Goal: Communication & Community: Share content

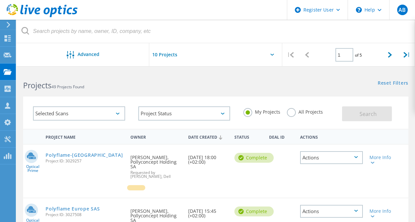
scroll to position [33, 0]
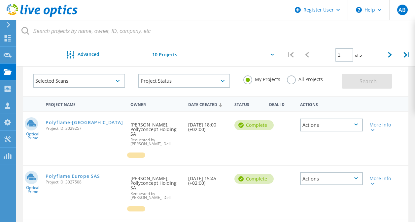
click at [82, 126] on div "Polyflame-Europe Project ID: 3029257" at bounding box center [84, 124] width 85 height 25
click at [81, 125] on link "Polyflame-[GEOGRAPHIC_DATA]" at bounding box center [84, 122] width 77 height 5
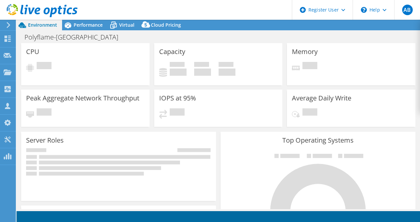
select select "USD"
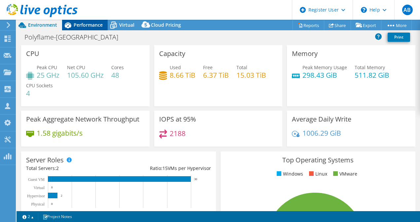
click at [87, 29] on div "Performance" at bounding box center [85, 25] width 46 height 11
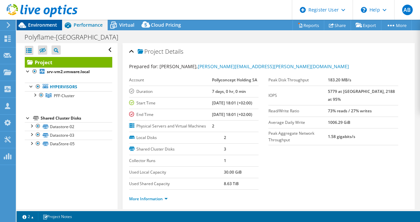
click at [48, 22] on span "Environment" at bounding box center [42, 25] width 29 height 6
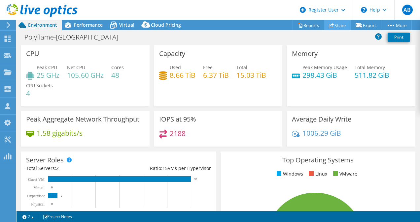
click at [330, 26] on icon at bounding box center [331, 25] width 5 height 5
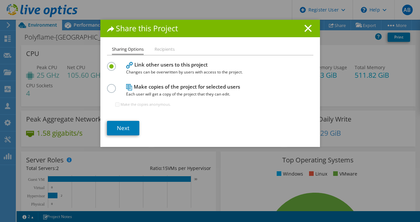
drag, startPoint x: 330, startPoint y: 26, endPoint x: 271, endPoint y: 106, distance: 98.7
click at [271, 106] on div "Share this Project Sharing Options Recipients Link other users to this project …" at bounding box center [210, 111] width 420 height 183
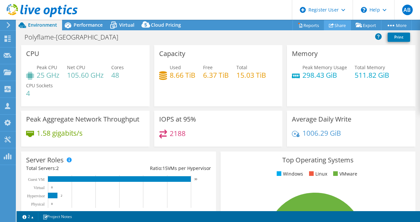
click at [337, 26] on link "Share" at bounding box center [337, 25] width 27 height 10
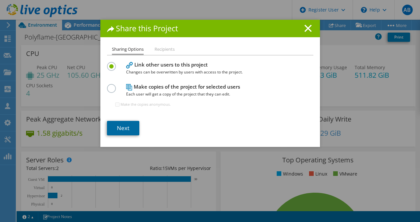
click at [126, 126] on link "Next" at bounding box center [123, 128] width 32 height 15
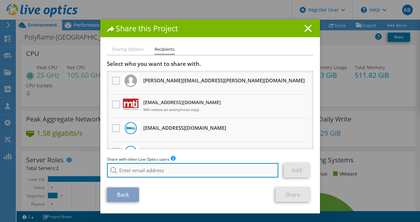
click at [181, 174] on input "search" at bounding box center [193, 170] width 172 height 15
paste input "b.thisse@systemic.fr"
type input "b.thisse@systemic.fr"
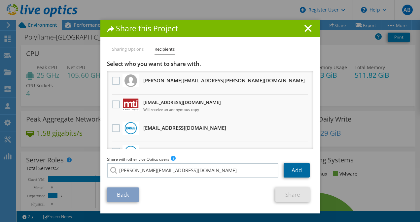
click at [300, 168] on link "Add" at bounding box center [296, 170] width 26 height 15
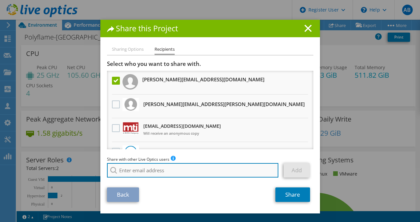
click at [194, 172] on input "search" at bounding box center [193, 170] width 172 height 15
paste input "c.prat@systemic.fr"
type input "c.prat@systemic.fr"
click at [195, 172] on input "c.prat@systemic.fr" at bounding box center [193, 170] width 172 height 15
drag, startPoint x: 220, startPoint y: 171, endPoint x: 87, endPoint y: 163, distance: 133.3
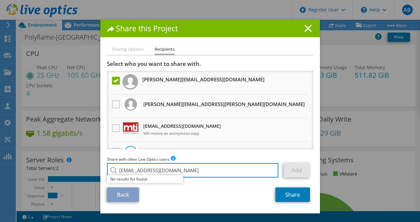
click at [87, 163] on div "Share this Project Sharing Options Recipients Link other users to this project …" at bounding box center [210, 111] width 420 height 183
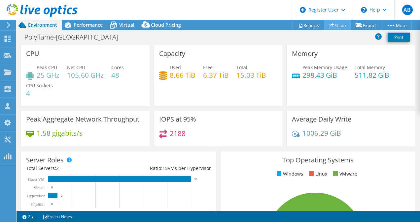
click at [343, 24] on link "Share" at bounding box center [337, 25] width 27 height 10
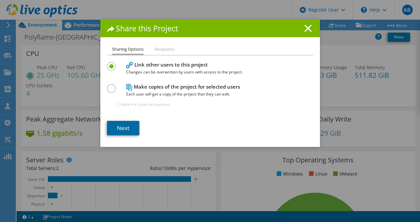
click at [123, 123] on link "Next" at bounding box center [123, 128] width 32 height 15
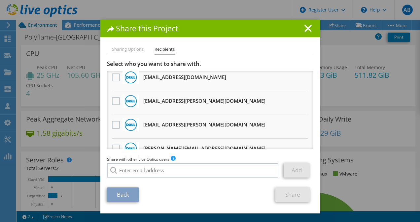
scroll to position [373, 0]
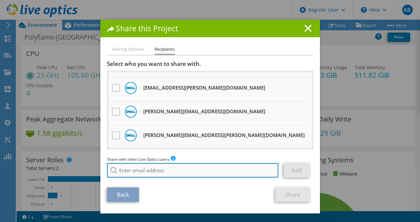
click at [191, 172] on input "search" at bounding box center [193, 170] width 172 height 15
paste input "b.thisse@systemic.fr"
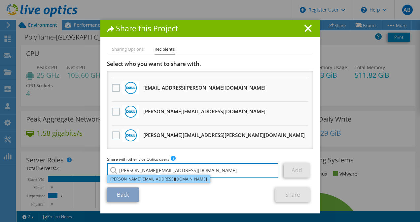
type input "b.thisse@systemic.fr"
click at [160, 181] on li "b.thisse@systemic.fr" at bounding box center [158, 180] width 103 height 8
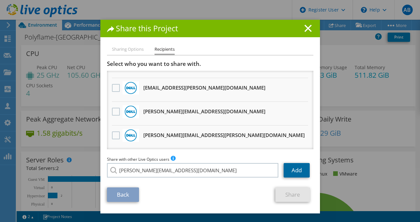
click at [295, 169] on link "Add" at bounding box center [296, 170] width 26 height 15
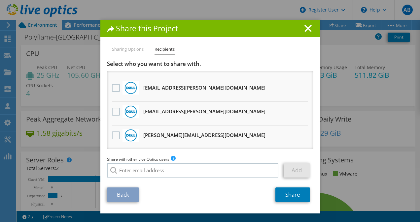
scroll to position [397, 0]
click at [291, 196] on link "Share" at bounding box center [292, 195] width 35 height 15
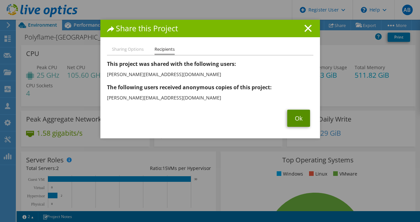
click at [295, 124] on link "Ok" at bounding box center [298, 118] width 23 height 17
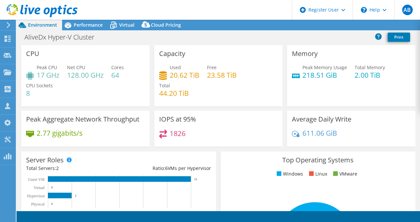
select select "EUFrankfurt"
select select "CHF"
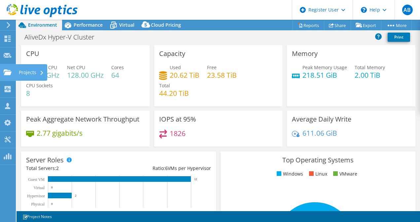
click at [10, 70] on icon at bounding box center [8, 72] width 8 height 6
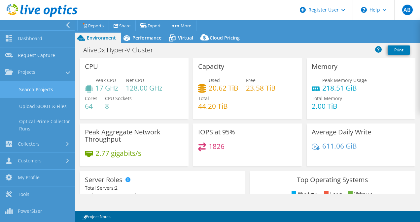
click at [39, 88] on link "Search Projects" at bounding box center [37, 89] width 75 height 17
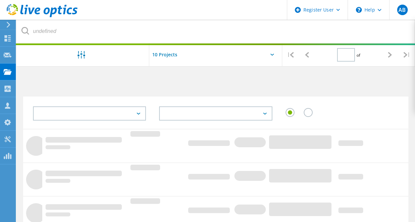
type input "1"
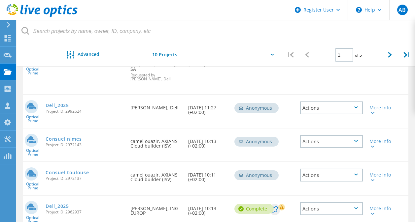
scroll to position [183, 0]
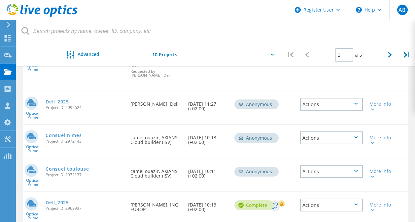
click at [79, 170] on link "Consuel toulouse" at bounding box center [67, 169] width 43 height 5
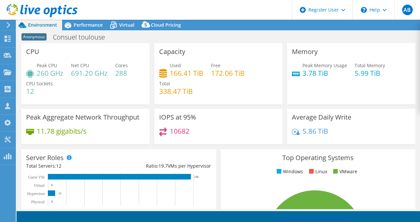
select select "EUFrankfurt"
select select "USD"
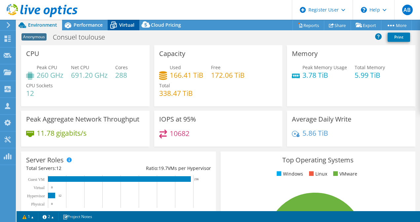
click at [131, 27] on span "Virtual" at bounding box center [126, 25] width 15 height 6
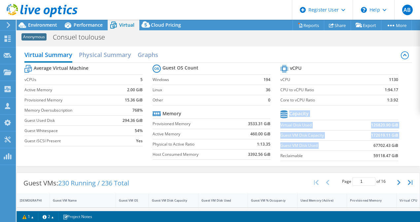
drag, startPoint x: 366, startPoint y: 146, endPoint x: 403, endPoint y: 146, distance: 36.3
click at [403, 146] on section "vCPU vCPU 1130 CPU to vCPU Ratio 1:94.17 Core to vCPU Ratio 1:3.92 Capacity Vir…" at bounding box center [344, 113] width 128 height 101
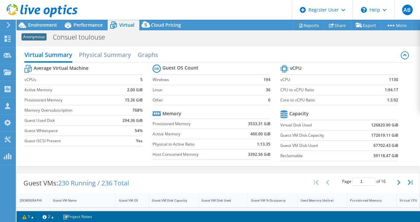
click at [349, 134] on label "Guest VM Disk Capacity" at bounding box center [317, 135] width 75 height 7
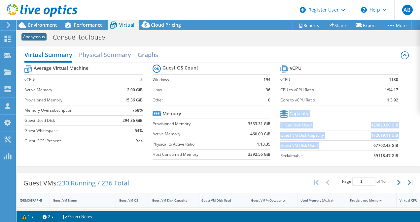
drag, startPoint x: 366, startPoint y: 147, endPoint x: 396, endPoint y: 149, distance: 29.7
click at [396, 149] on section "vCPU vCPU 1130 CPU to vCPU Ratio 1:94.17 Core to vCPU Ratio 1:3.92 Capacity Vir…" at bounding box center [344, 113] width 128 height 101
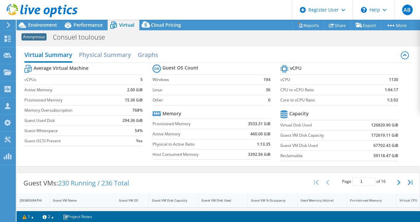
drag, startPoint x: 396, startPoint y: 149, endPoint x: 348, endPoint y: 136, distance: 49.8
click at [348, 136] on label "Guest VM Disk Capacity" at bounding box center [317, 135] width 75 height 7
click at [330, 164] on section "vCPU vCPU 1130 CPU to vCPU Ratio 1:94.17 Core to vCPU Ratio 1:3.92 Capacity Vir…" at bounding box center [344, 113] width 128 height 101
drag, startPoint x: 364, startPoint y: 125, endPoint x: 403, endPoint y: 124, distance: 38.6
click at [403, 124] on section "vCPU vCPU 1130 CPU to vCPU Ratio 1:94.17 Core to vCPU Ratio 1:3.92 Capacity Vir…" at bounding box center [344, 113] width 128 height 101
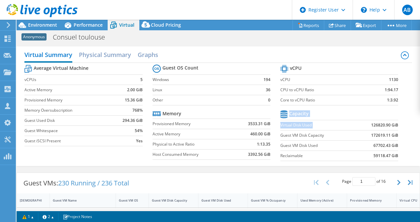
drag, startPoint x: 403, startPoint y: 124, endPoint x: 389, endPoint y: 147, distance: 27.1
click at [389, 147] on b "67702.43 GiB" at bounding box center [385, 146] width 25 height 7
click at [367, 153] on td "59118.47 GiB" at bounding box center [376, 156] width 43 height 10
click at [355, 160] on td "59118.47 GiB" at bounding box center [376, 156] width 43 height 10
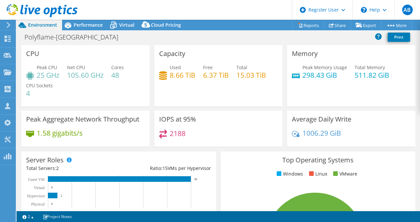
select select "USD"
